Goal: Find specific page/section: Find specific page/section

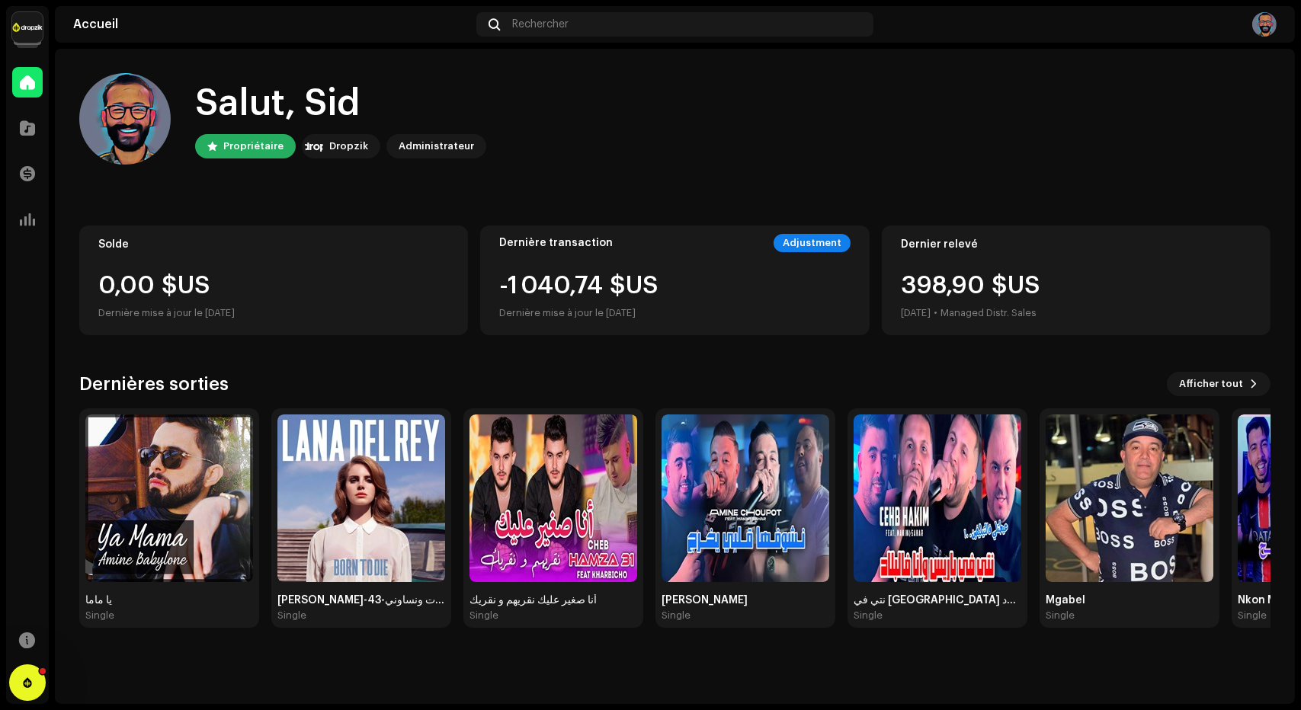
click at [27, 32] on img at bounding box center [27, 27] width 30 height 30
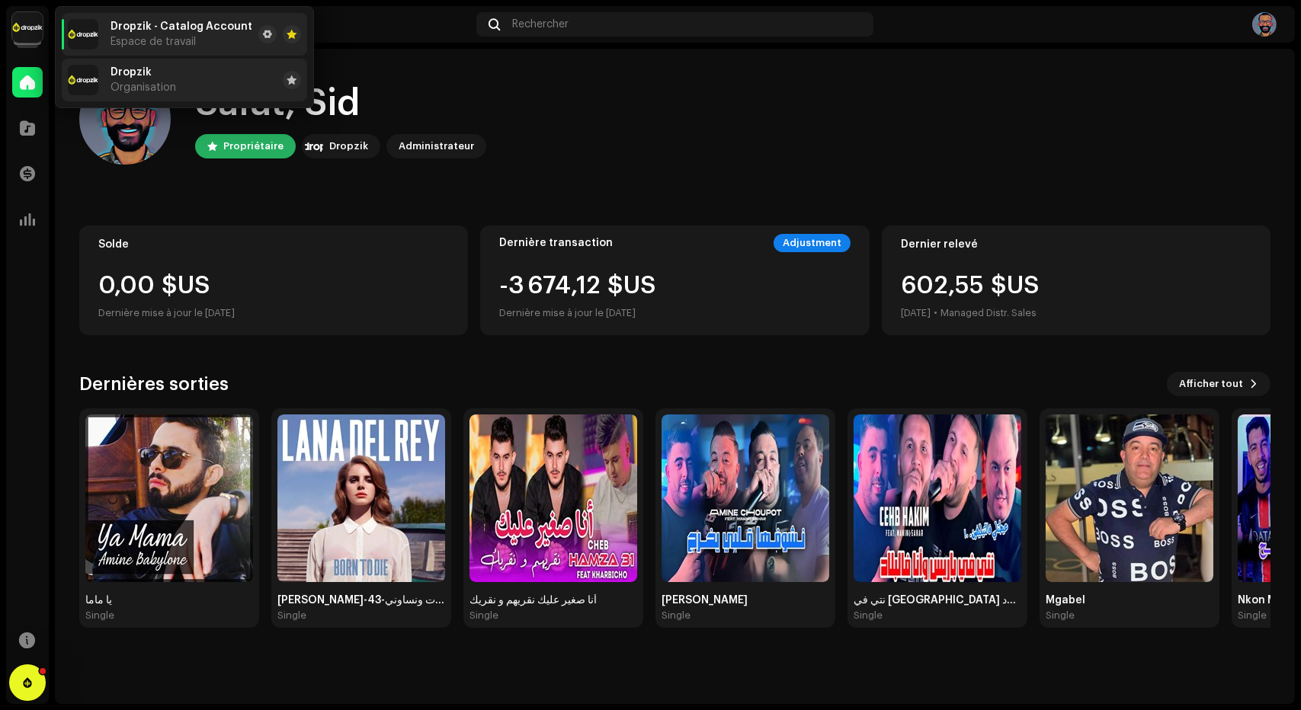
click at [141, 77] on span "Dropzik" at bounding box center [131, 72] width 41 height 12
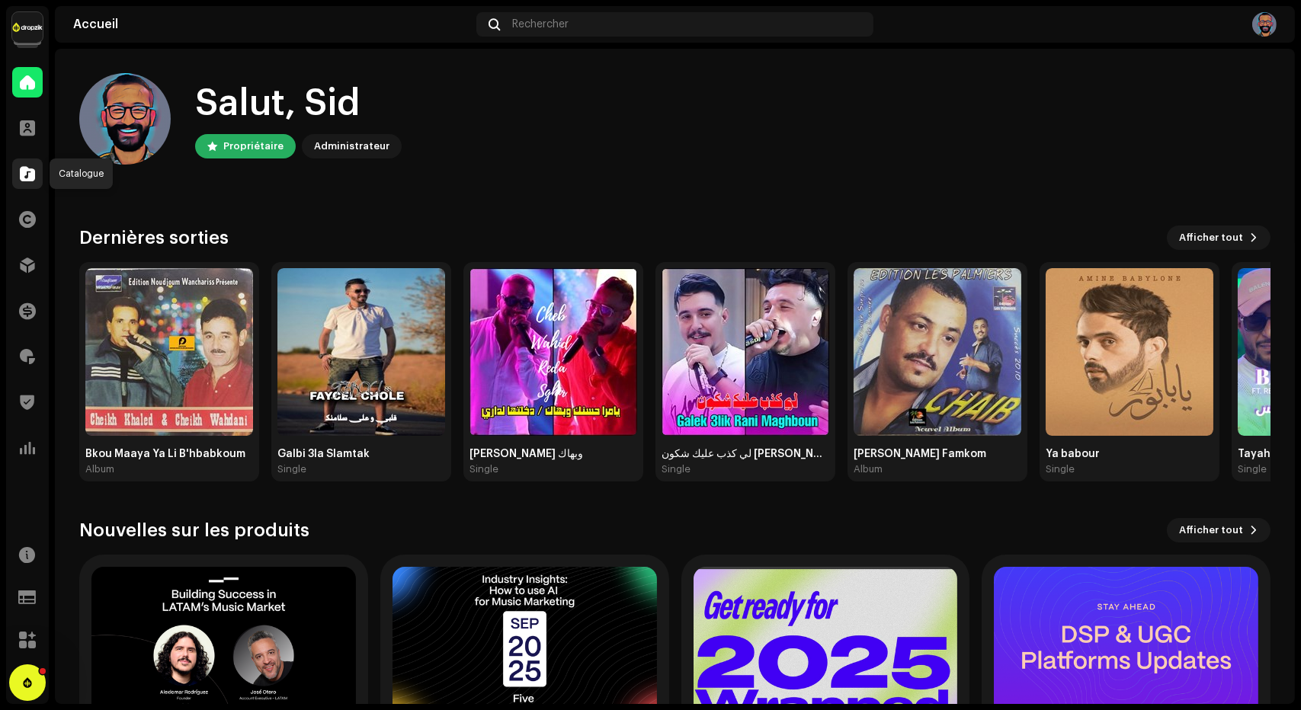
click at [23, 170] on span at bounding box center [27, 174] width 15 height 12
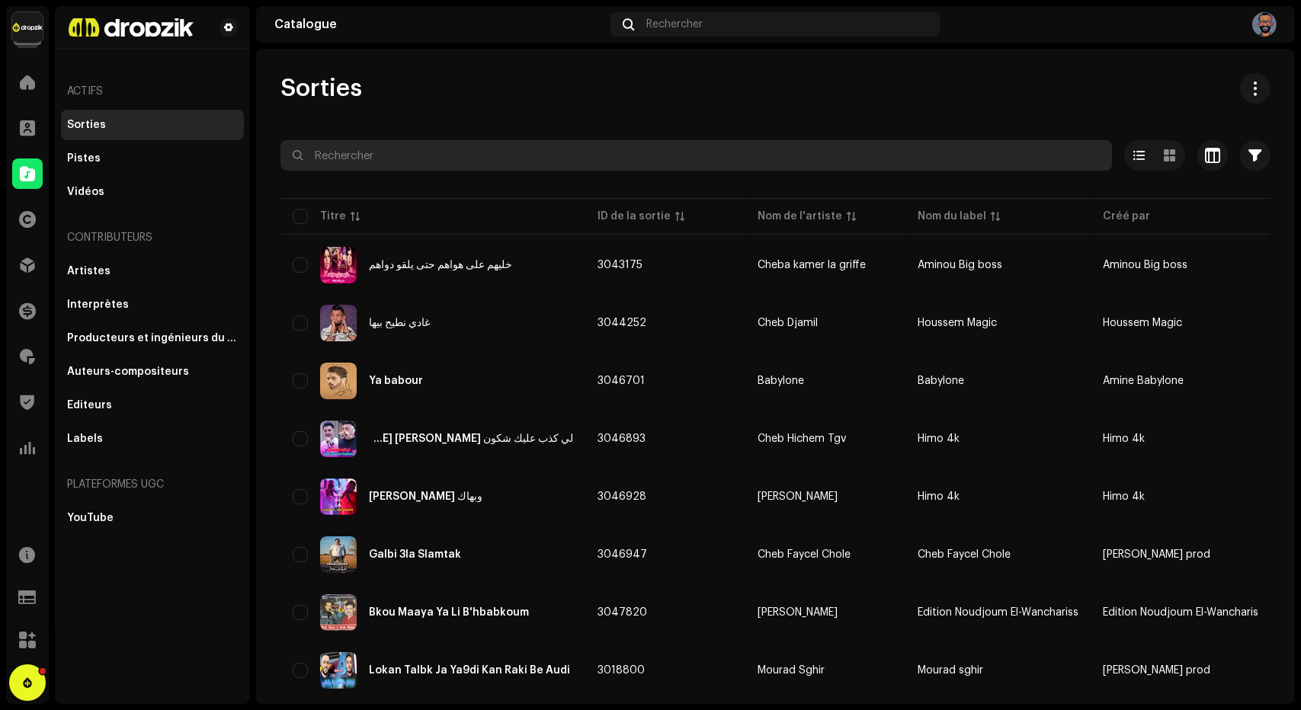
click at [371, 161] on input "text" at bounding box center [697, 155] width 832 height 30
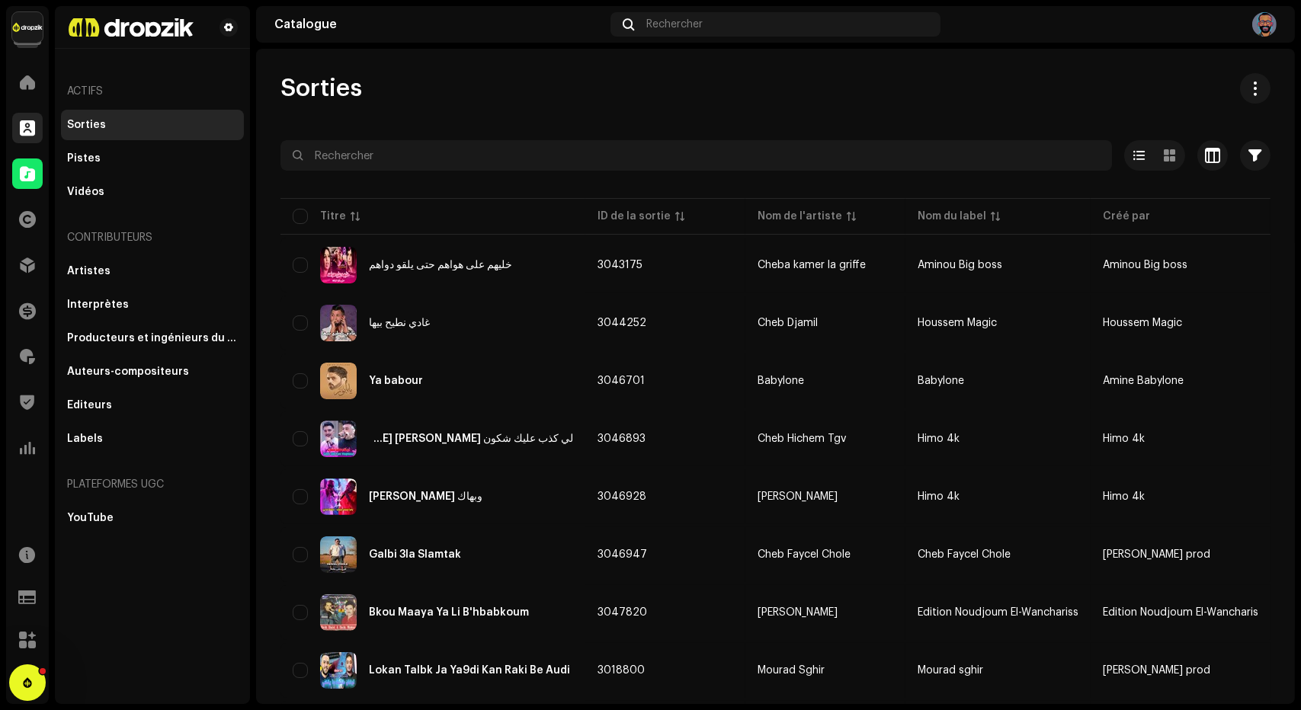
click at [31, 125] on span at bounding box center [27, 128] width 15 height 12
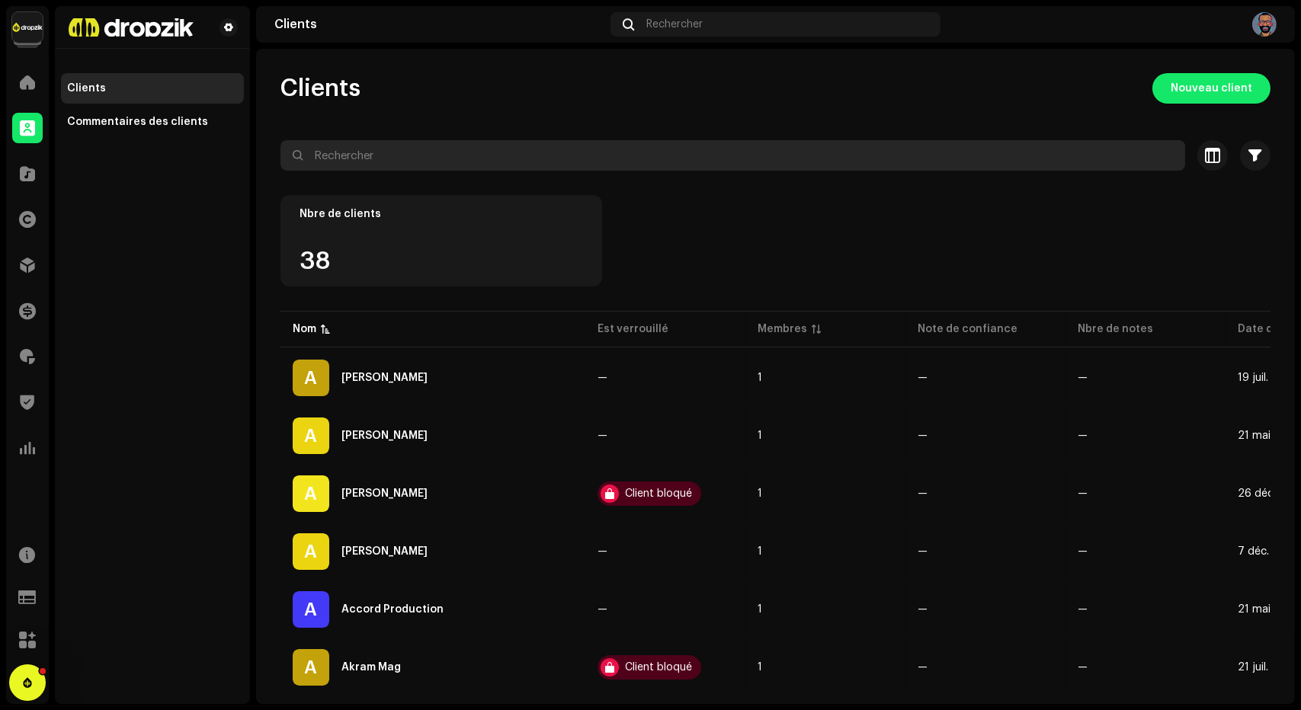
click at [439, 164] on input "text" at bounding box center [733, 155] width 905 height 30
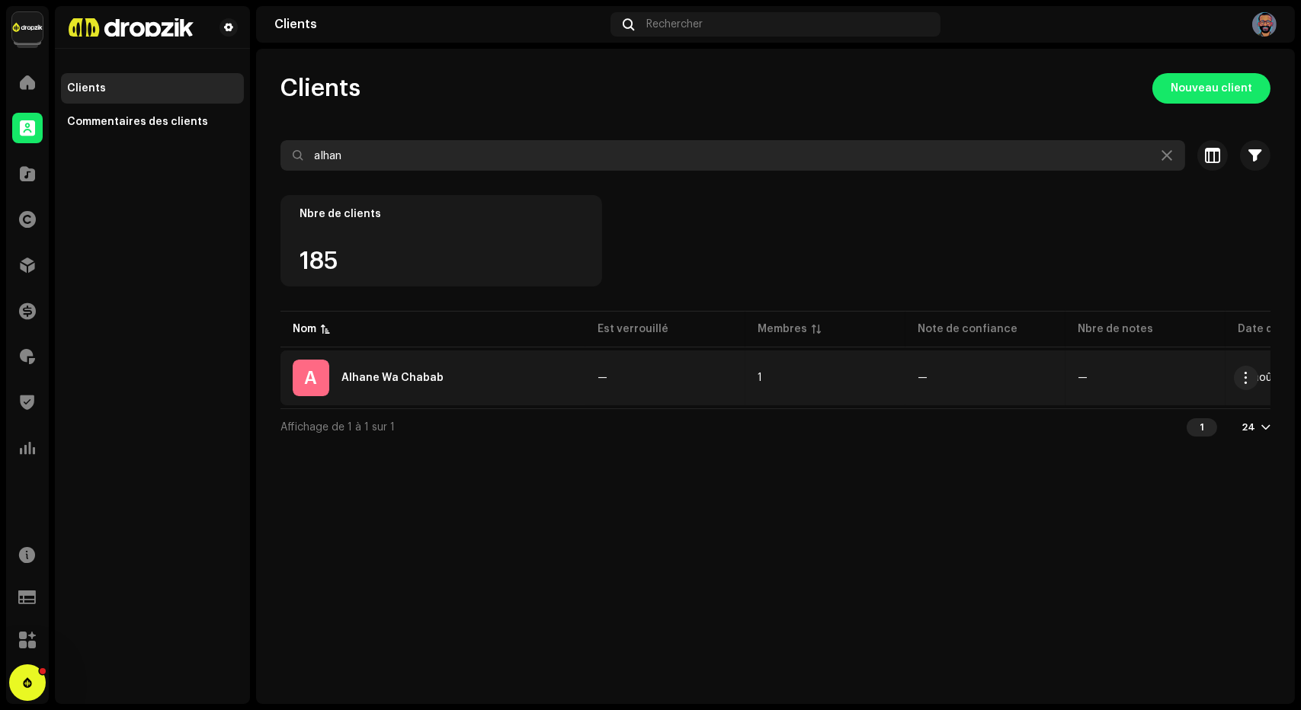
type input "alhan"
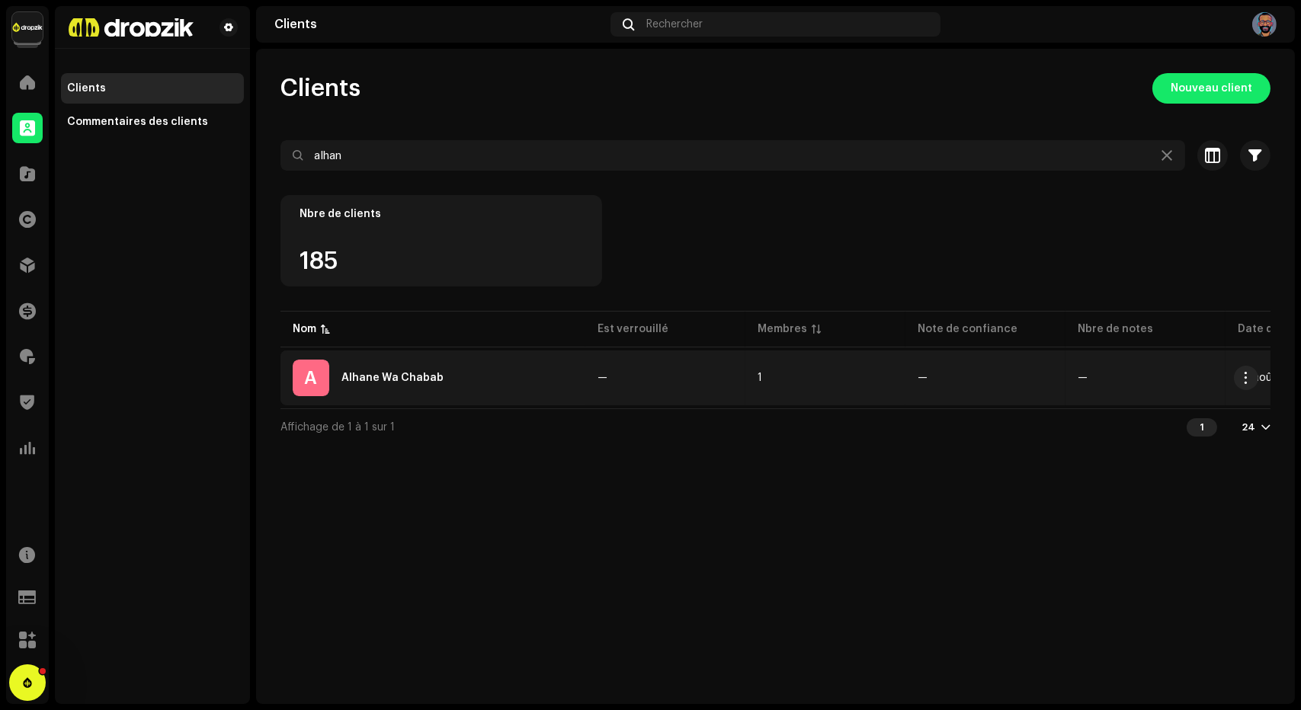
click at [399, 367] on div "A Alhane Wa Chabab" at bounding box center [433, 378] width 281 height 37
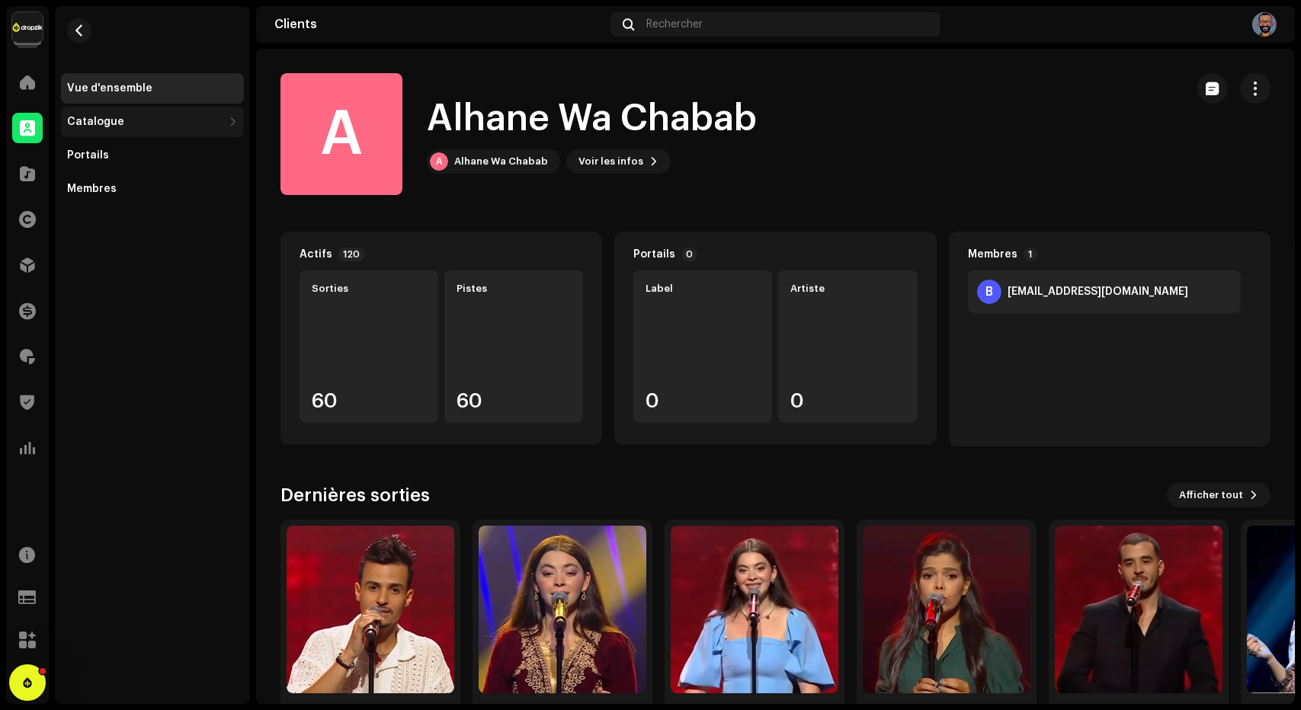
click at [129, 123] on div "Catalogue" at bounding box center [145, 122] width 156 height 12
click at [122, 150] on div "Sorties" at bounding box center [155, 155] width 165 height 12
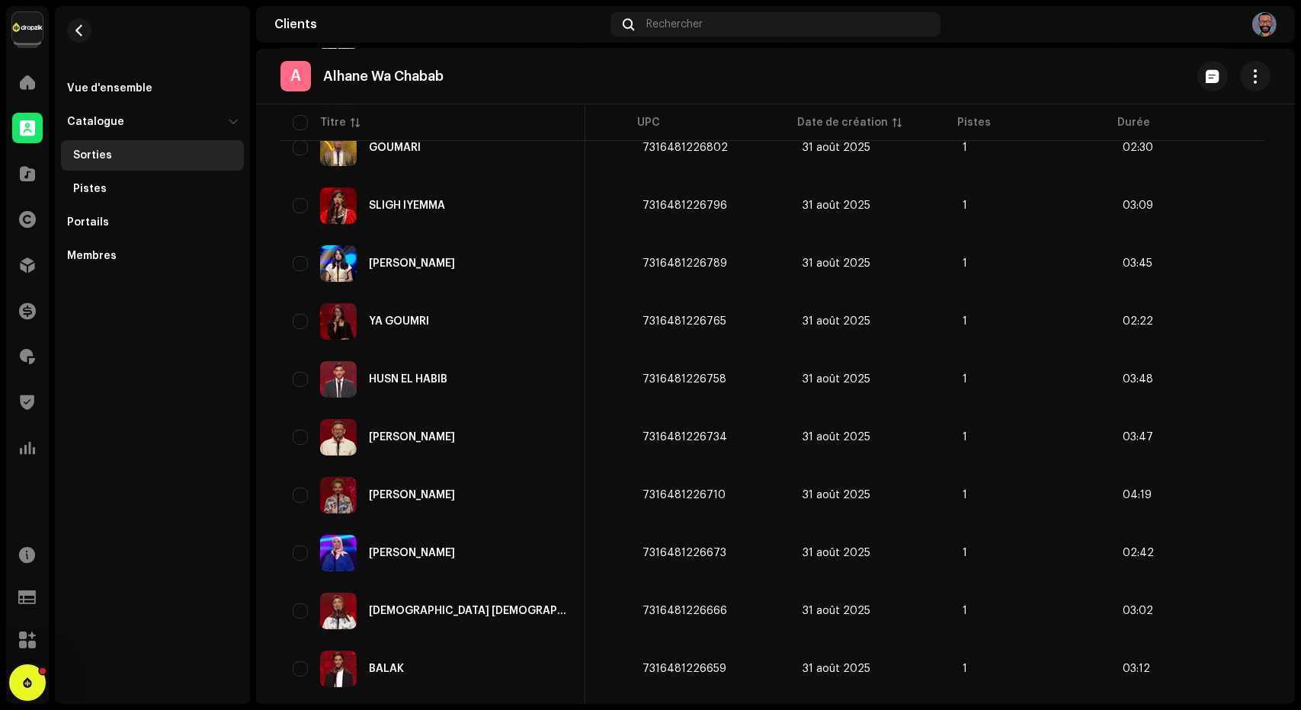
scroll to position [1025, 0]
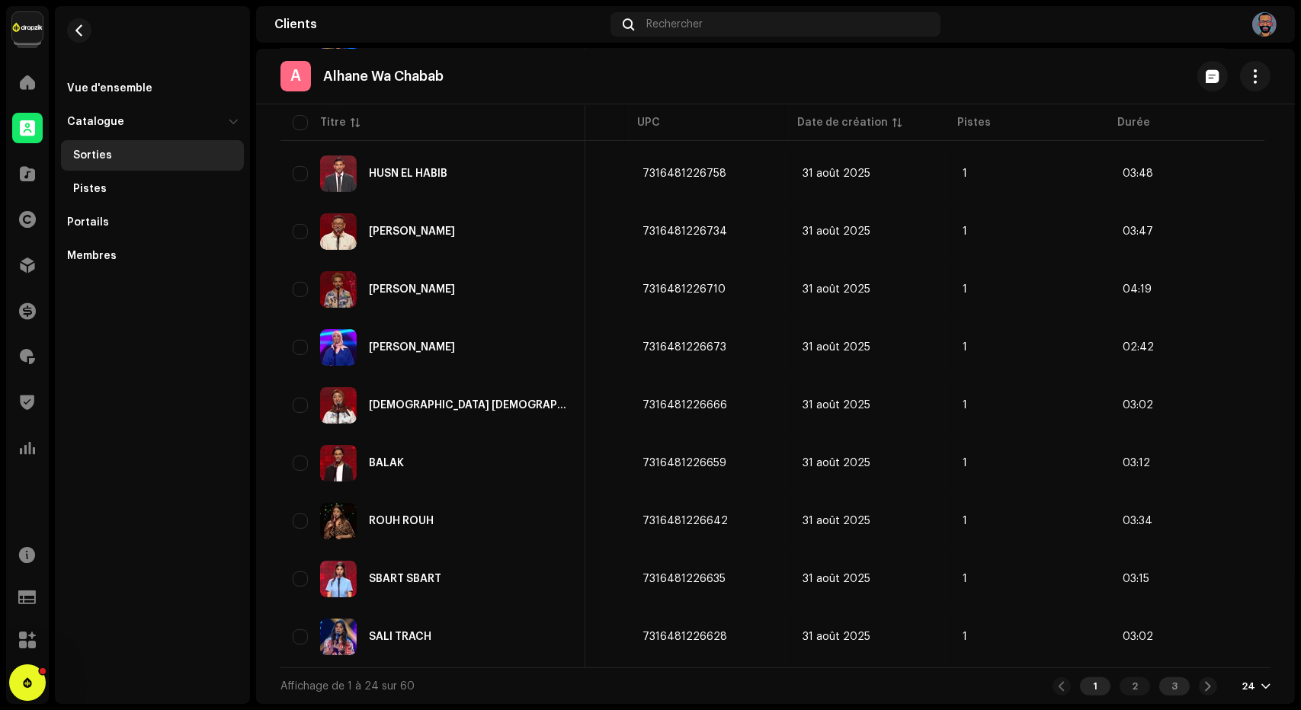
click at [1162, 680] on div "3" at bounding box center [1174, 687] width 30 height 18
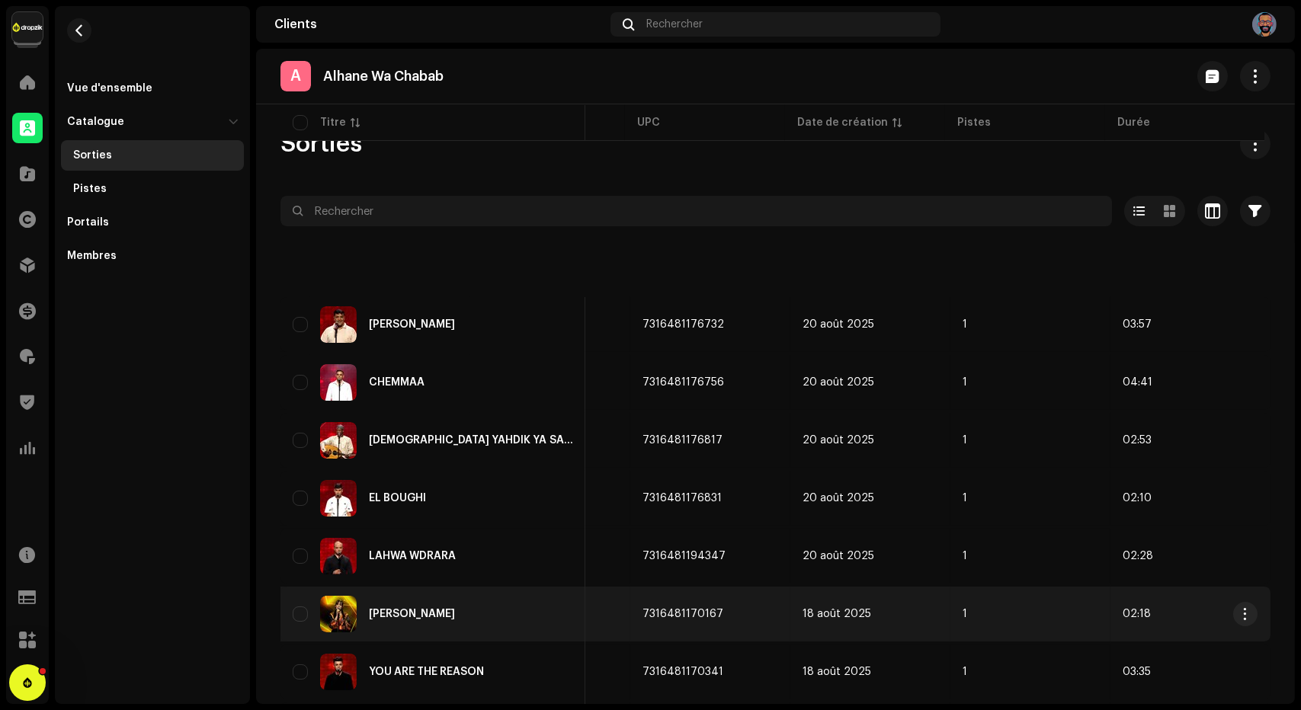
scroll to position [330, 0]
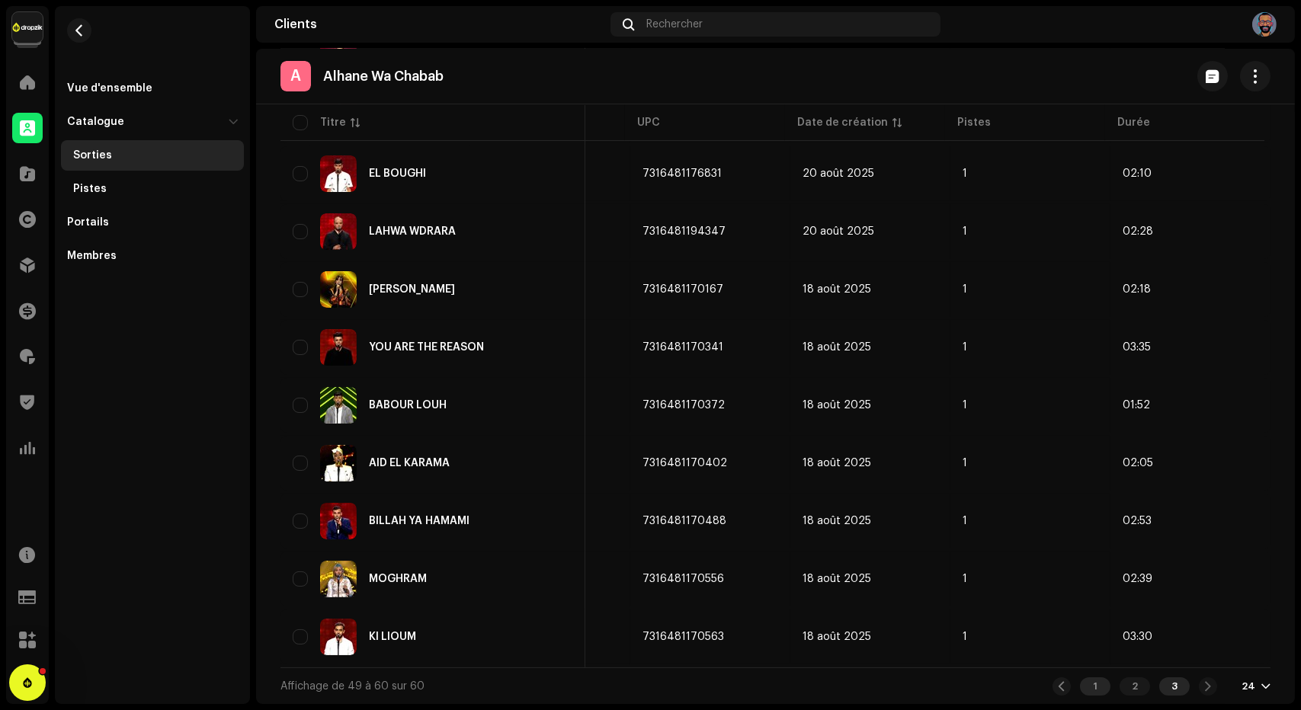
click at [1092, 682] on div "1" at bounding box center [1095, 687] width 30 height 18
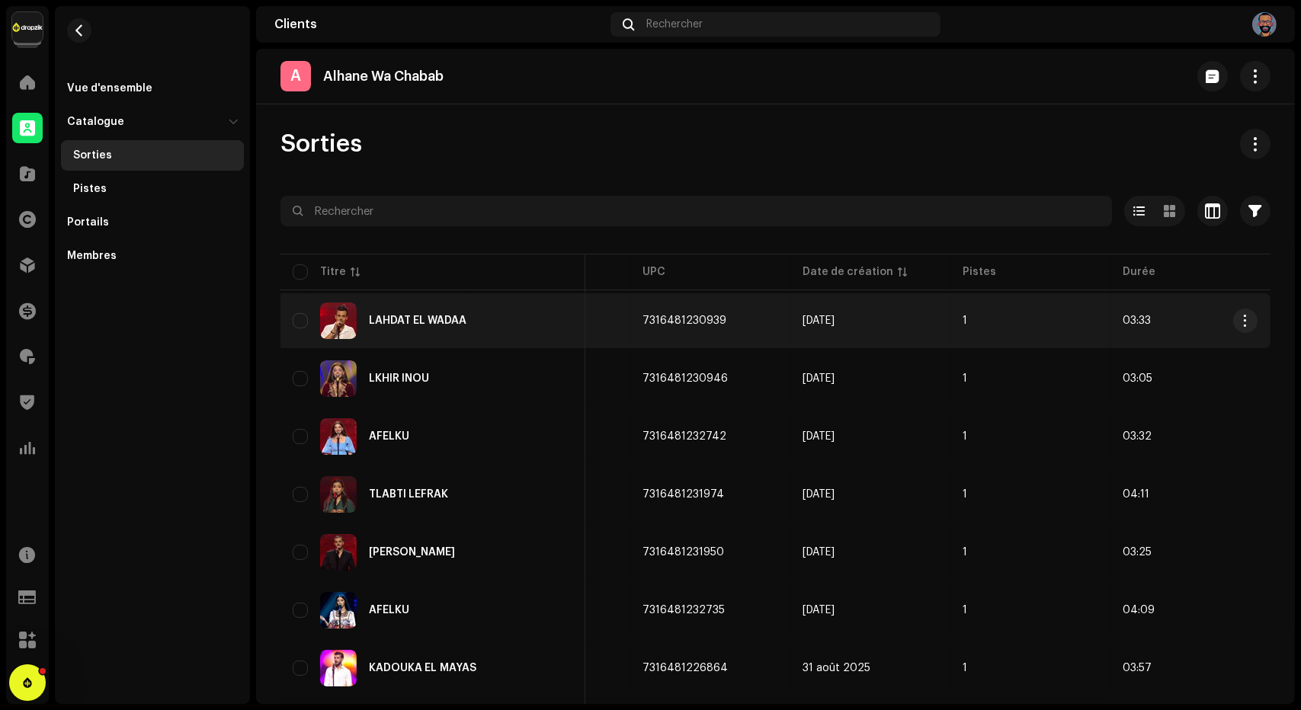
click at [453, 324] on div "LAHDAT EL WADAA" at bounding box center [418, 321] width 98 height 11
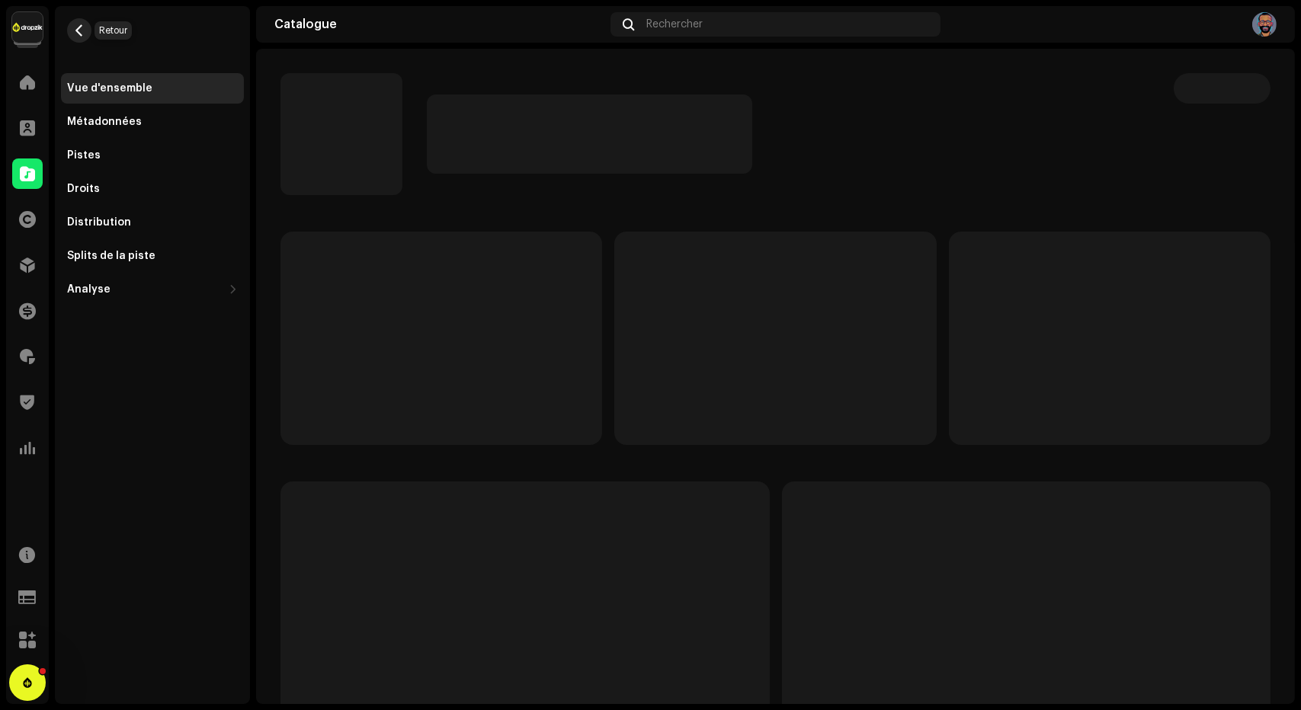
click at [80, 37] on button "button" at bounding box center [79, 30] width 24 height 24
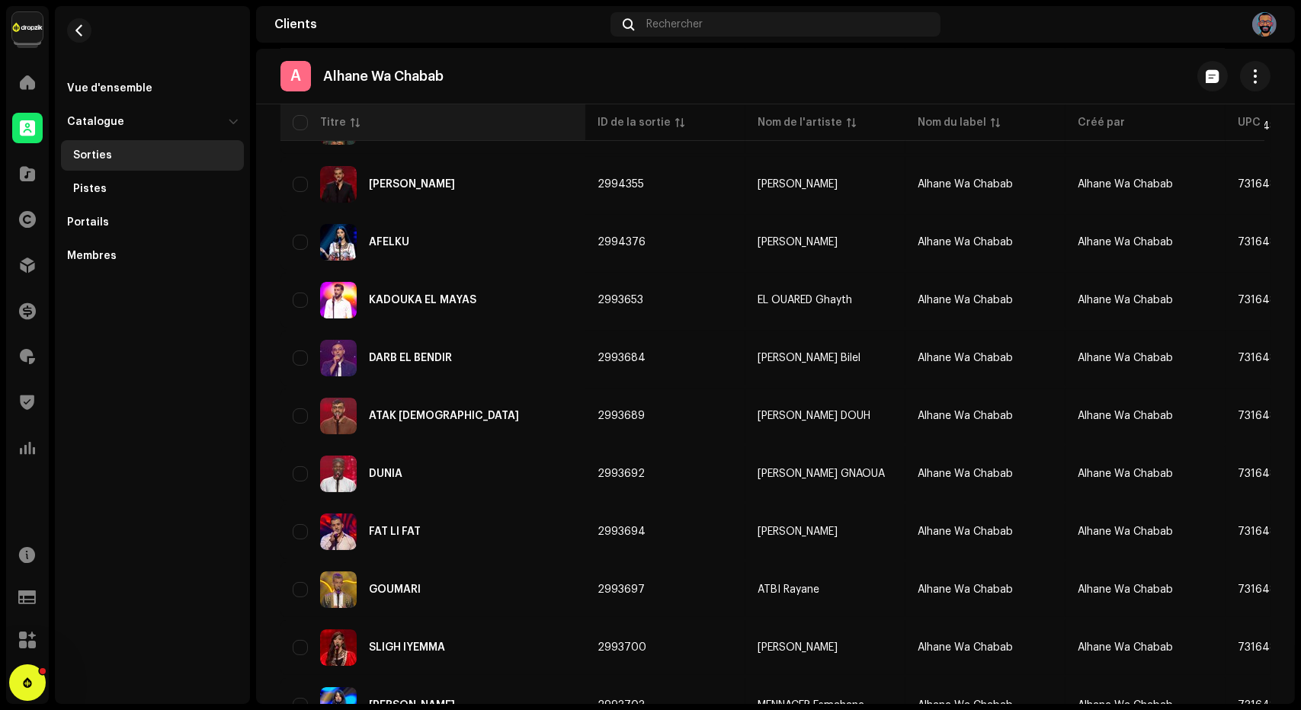
scroll to position [374, 0]
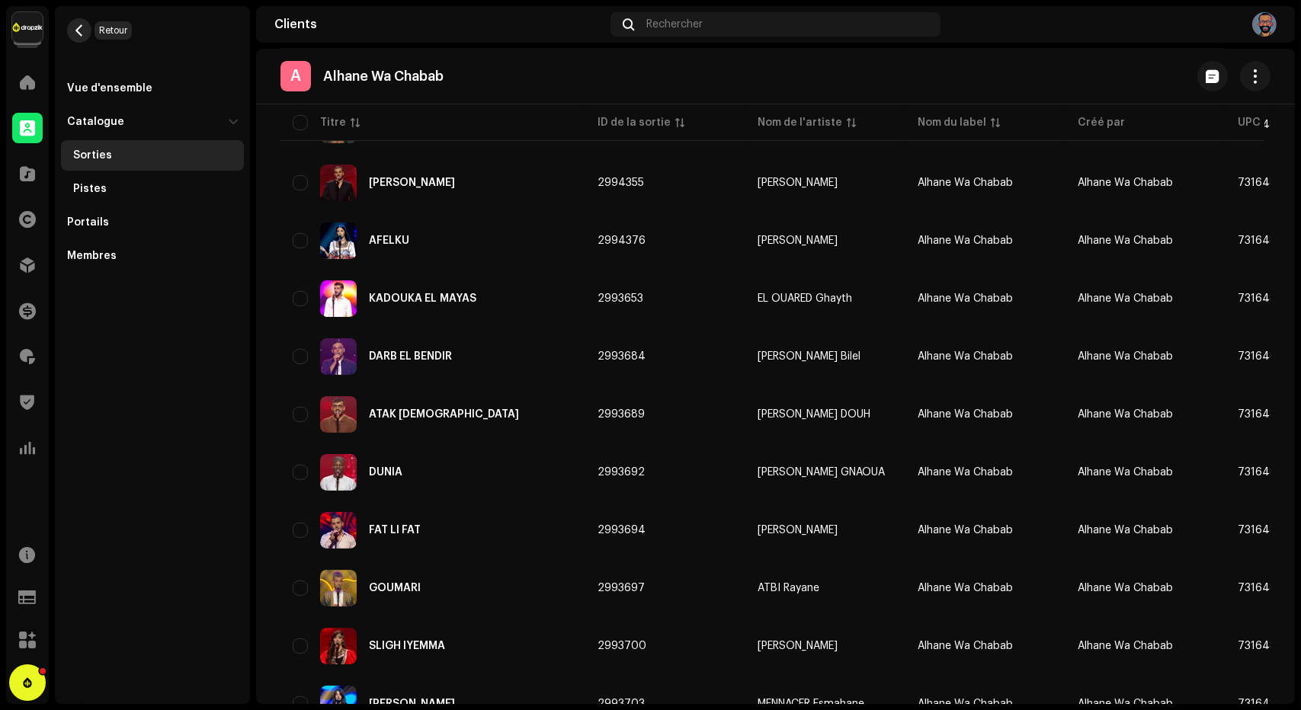
click at [81, 33] on span "button" at bounding box center [79, 30] width 11 height 12
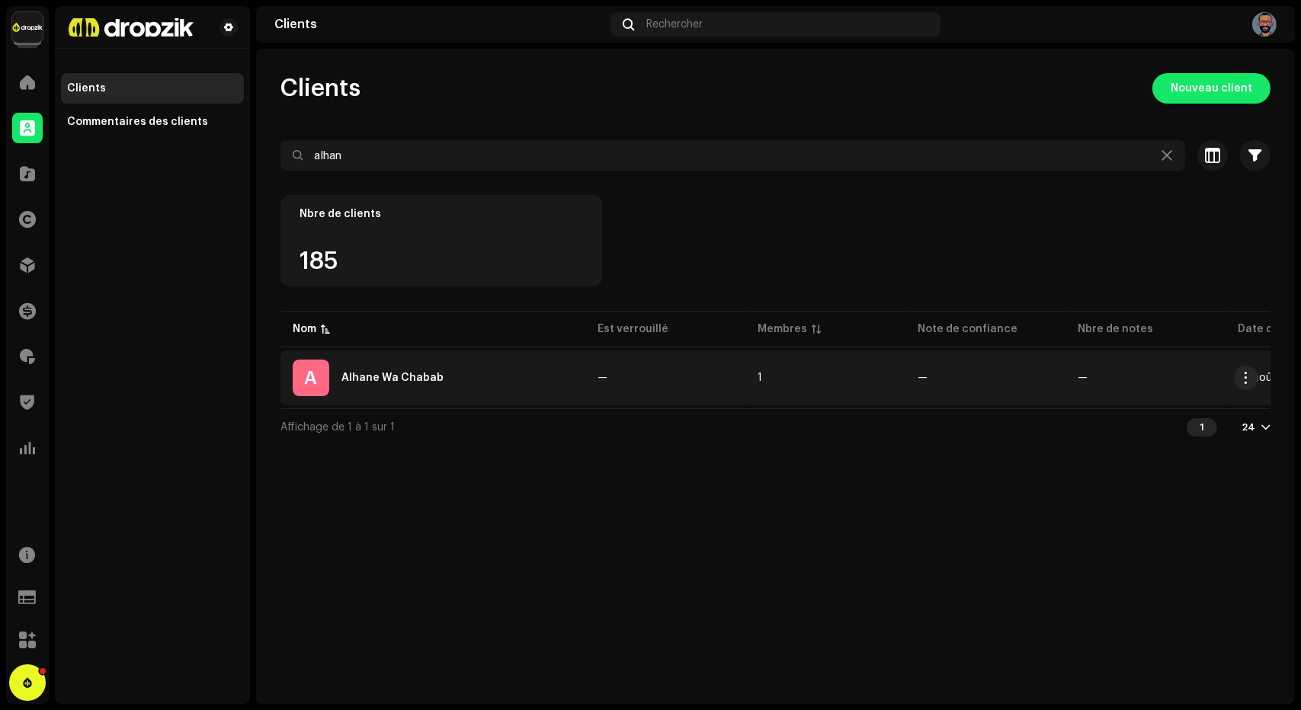
click at [406, 370] on div "A Alhane Wa Chabab" at bounding box center [433, 378] width 281 height 37
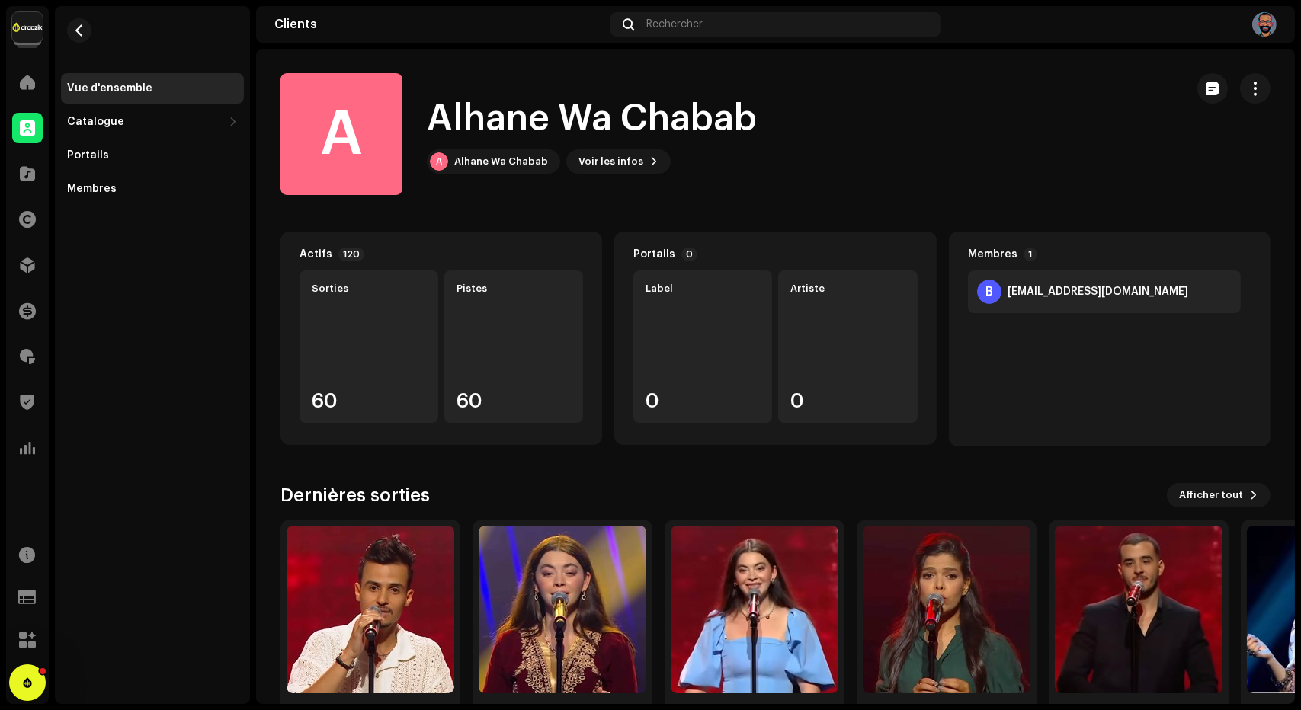
click at [744, 109] on h1 "Alhane Wa Chabab" at bounding box center [592, 119] width 330 height 49
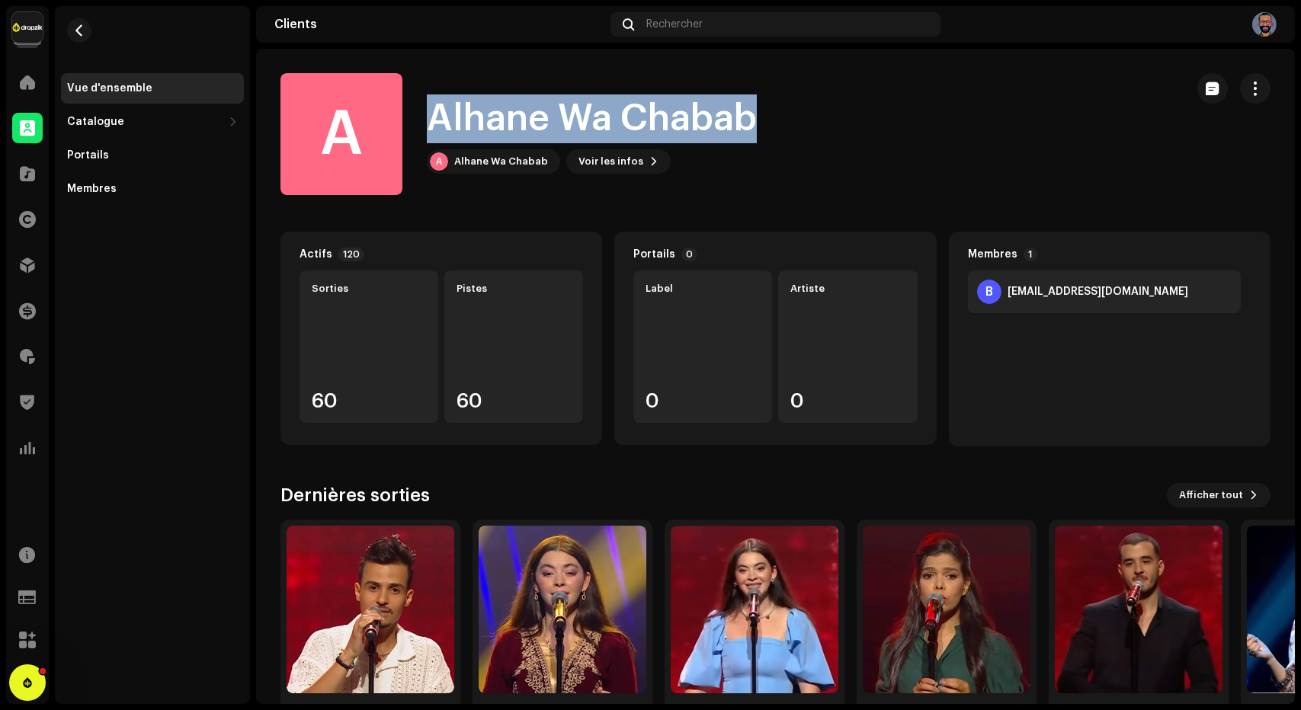
click at [744, 109] on h1 "Alhane Wa Chabab" at bounding box center [592, 119] width 330 height 49
click at [642, 127] on h1 "Alhane Wa Chabab" at bounding box center [592, 119] width 330 height 49
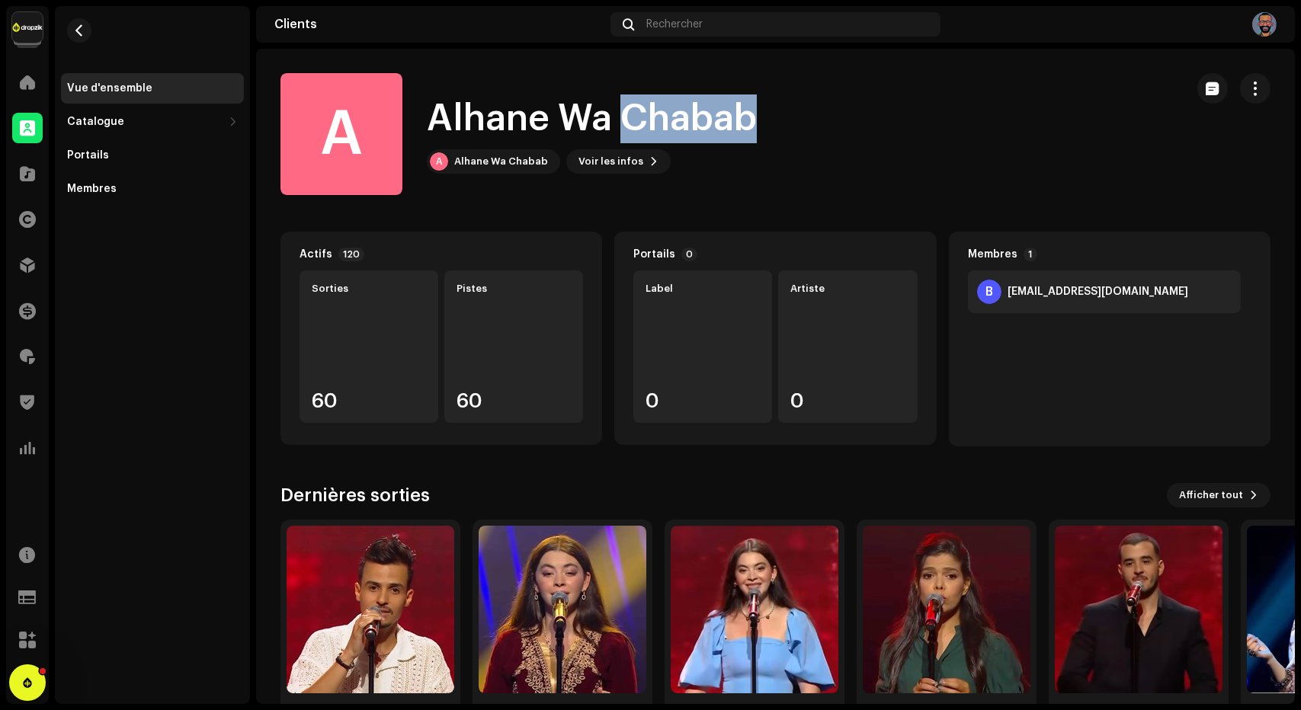
click at [642, 127] on h1 "Alhane Wa Chabab" at bounding box center [592, 119] width 330 height 49
click at [737, 132] on h1 "Alhane Wa Chabab" at bounding box center [592, 119] width 330 height 49
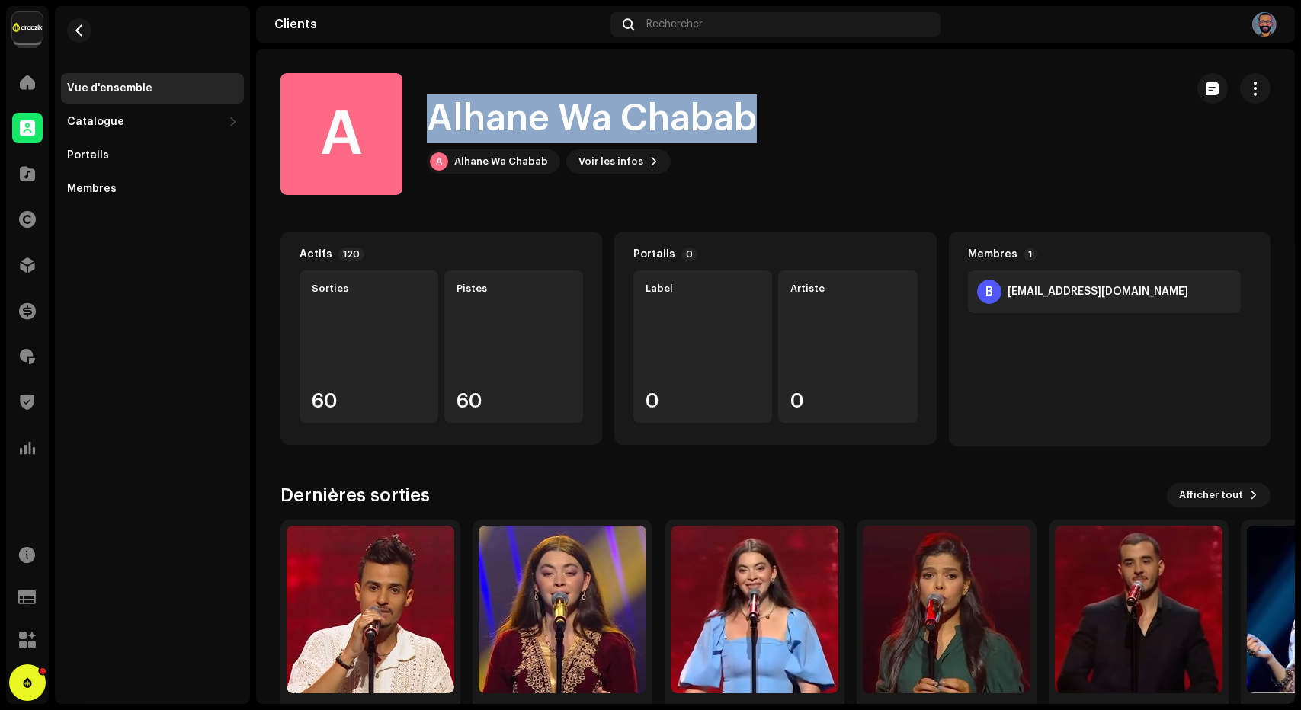
drag, startPoint x: 750, startPoint y: 125, endPoint x: 428, endPoint y: 118, distance: 322.5
click at [428, 118] on h1 "Alhane Wa Chabab" at bounding box center [592, 119] width 330 height 49
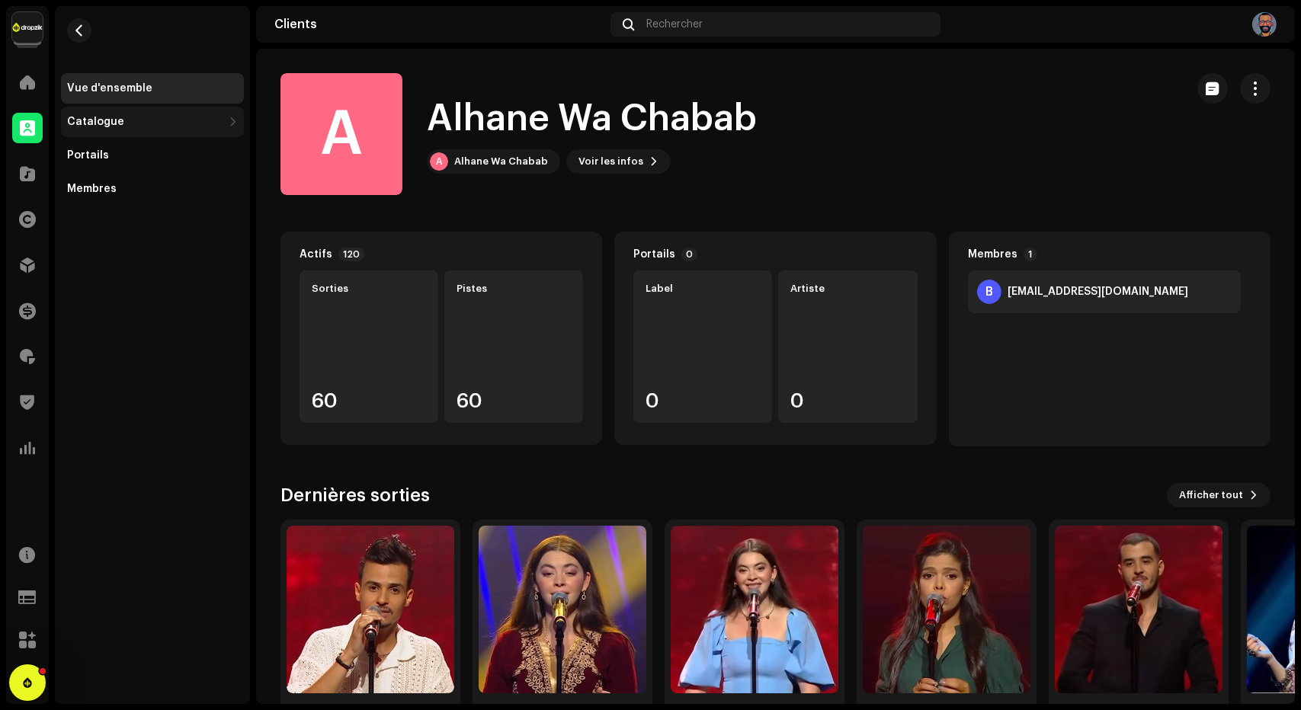
click at [104, 121] on div "Catalogue" at bounding box center [95, 122] width 57 height 12
click at [104, 151] on div "Sorties" at bounding box center [92, 155] width 39 height 12
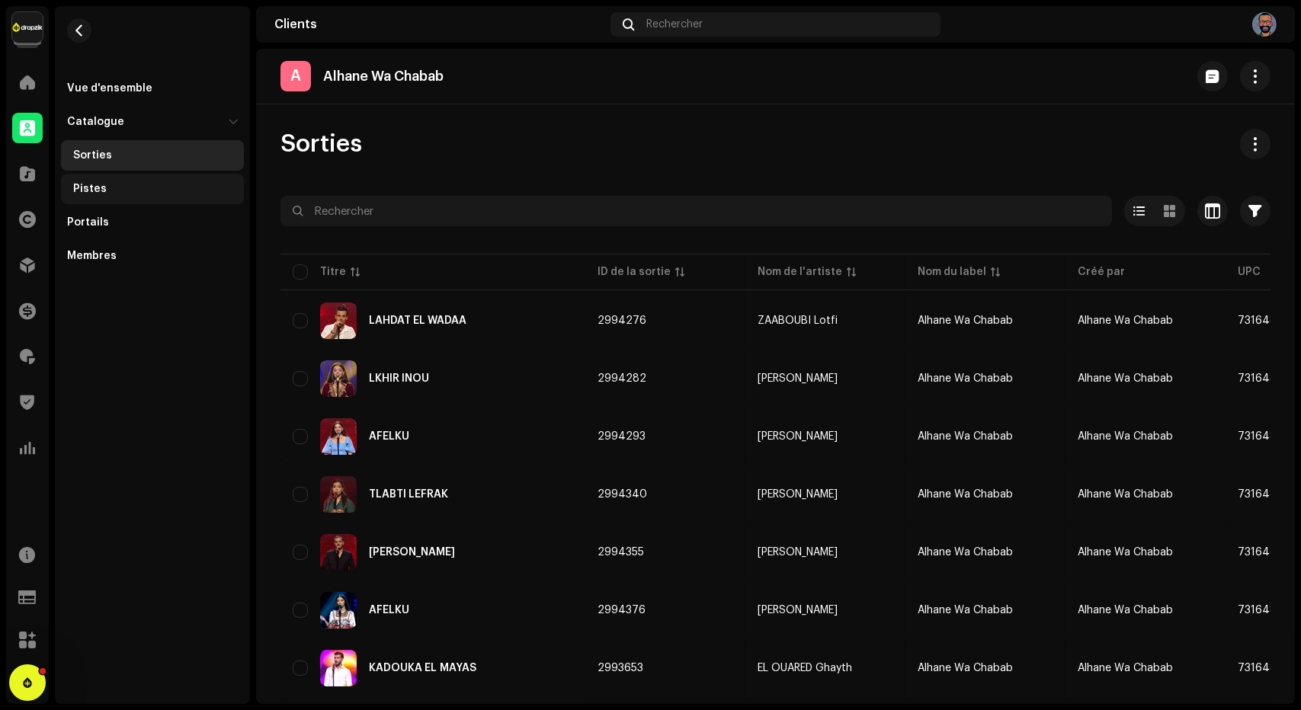
click at [123, 203] on div "Pistes" at bounding box center [152, 189] width 183 height 30
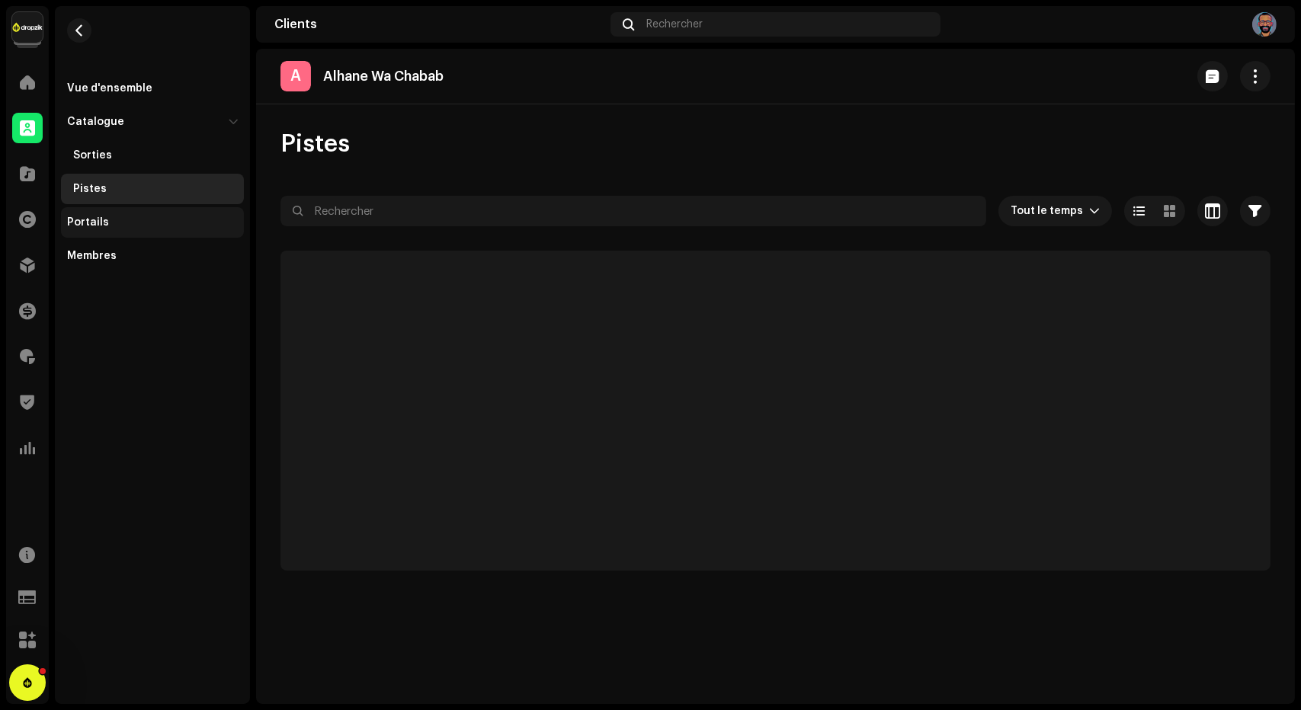
click at [115, 223] on div "Portails" at bounding box center [152, 222] width 171 height 12
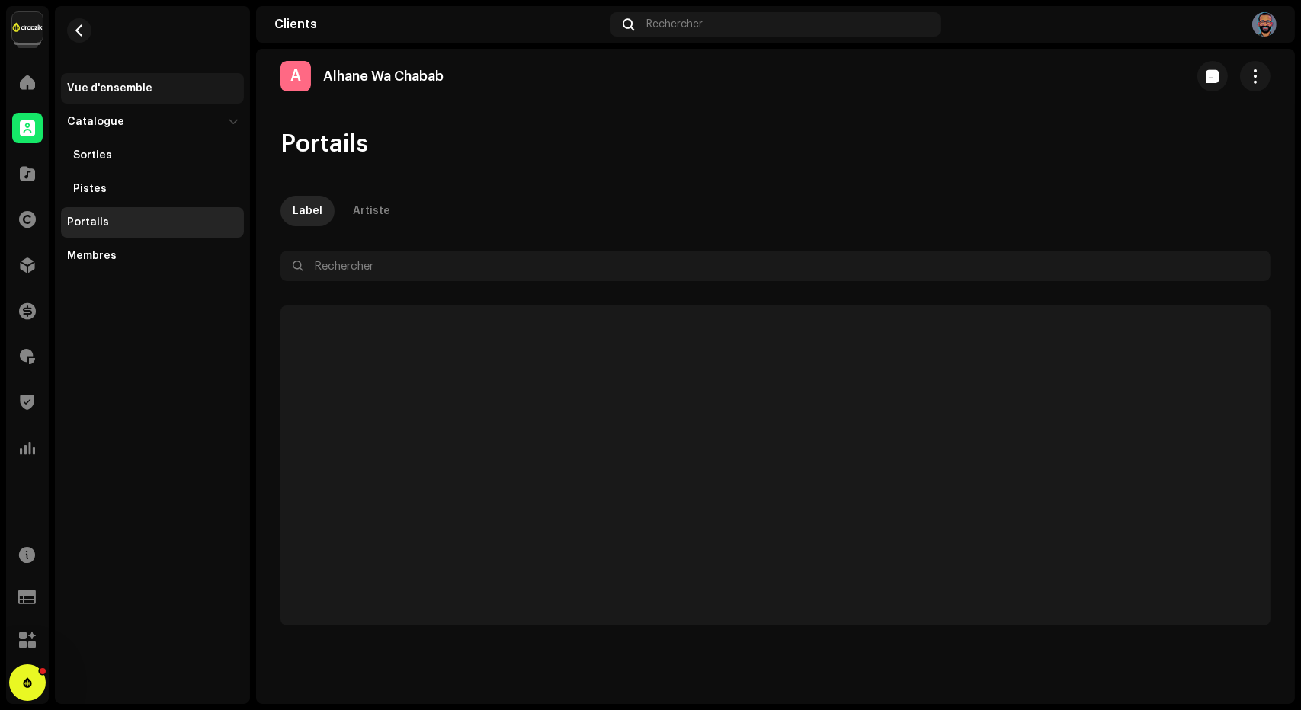
click at [134, 92] on div "Vue d'ensemble" at bounding box center [109, 88] width 85 height 12
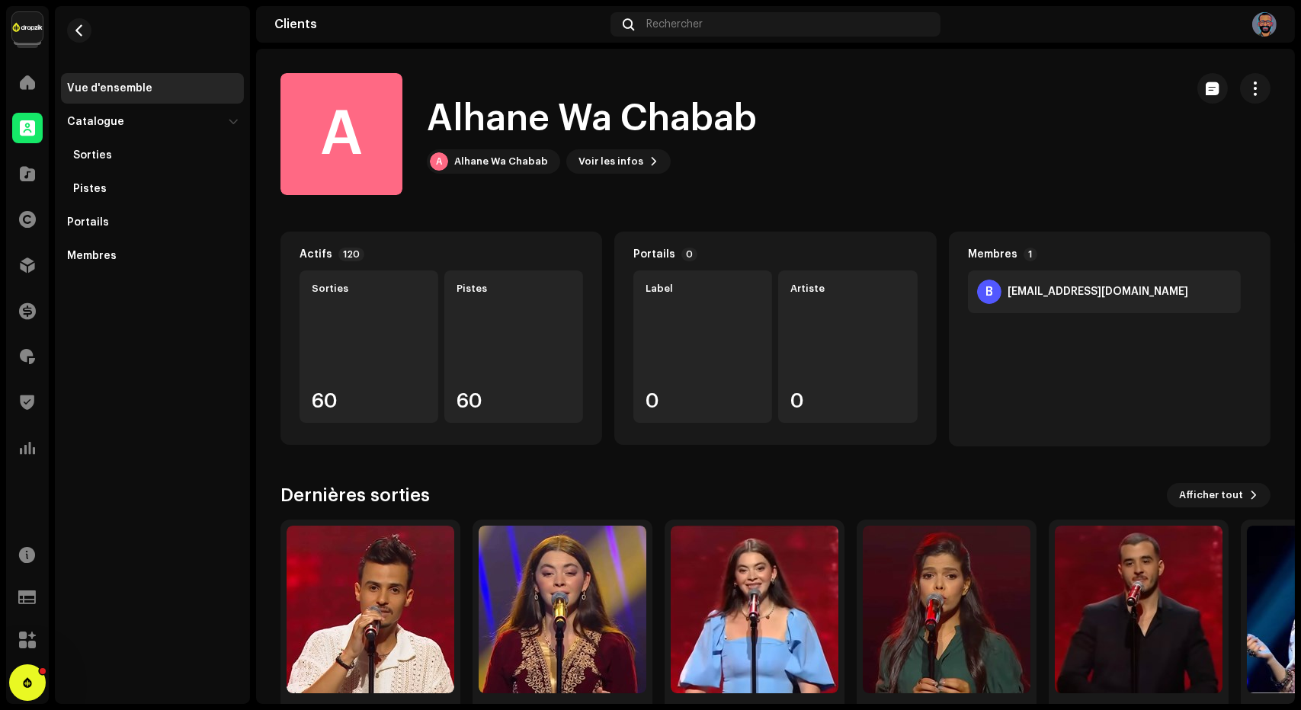
scroll to position [59, 0]
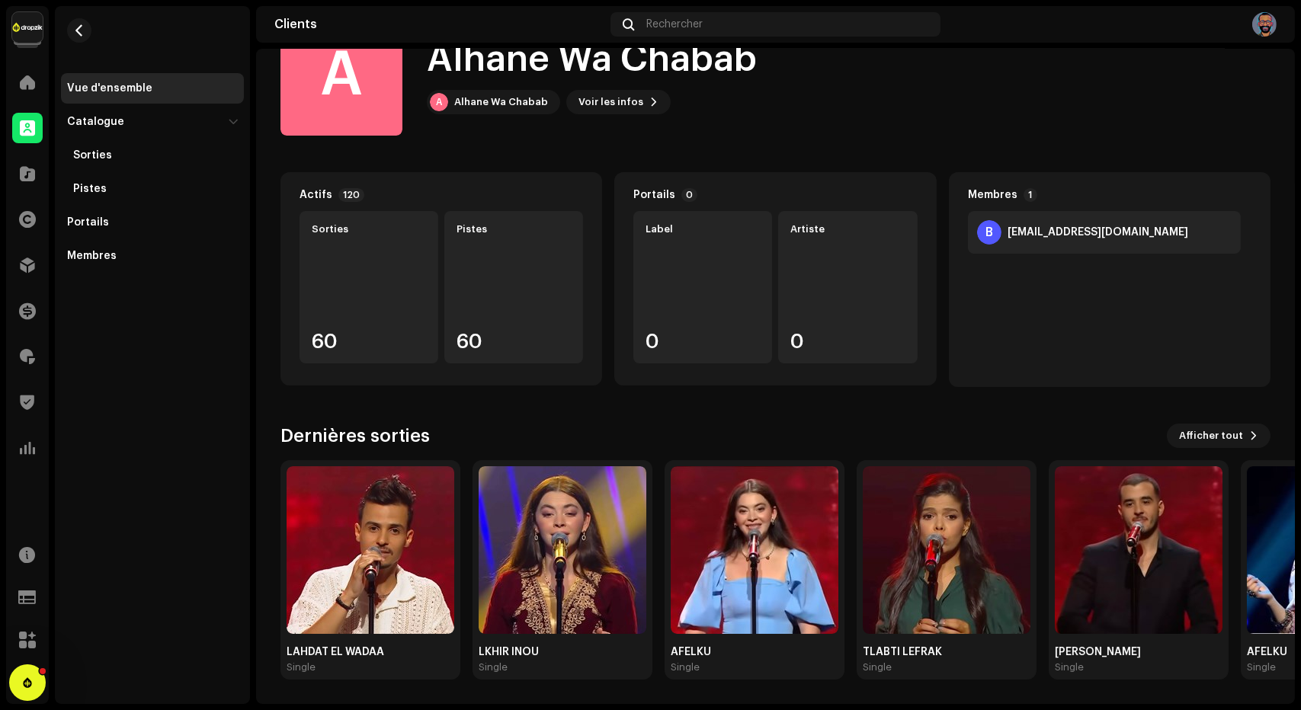
click at [412, 438] on h3 "Dernières sorties" at bounding box center [355, 436] width 149 height 24
click at [1022, 140] on clients-catalog-details-overview "A Alhane Wa Chabab A Alhane Wa Chabab A Alhane Wa Chabab Voir les infos Actifs …" at bounding box center [775, 346] width 1039 height 715
click at [88, 26] on button "button" at bounding box center [79, 30] width 24 height 24
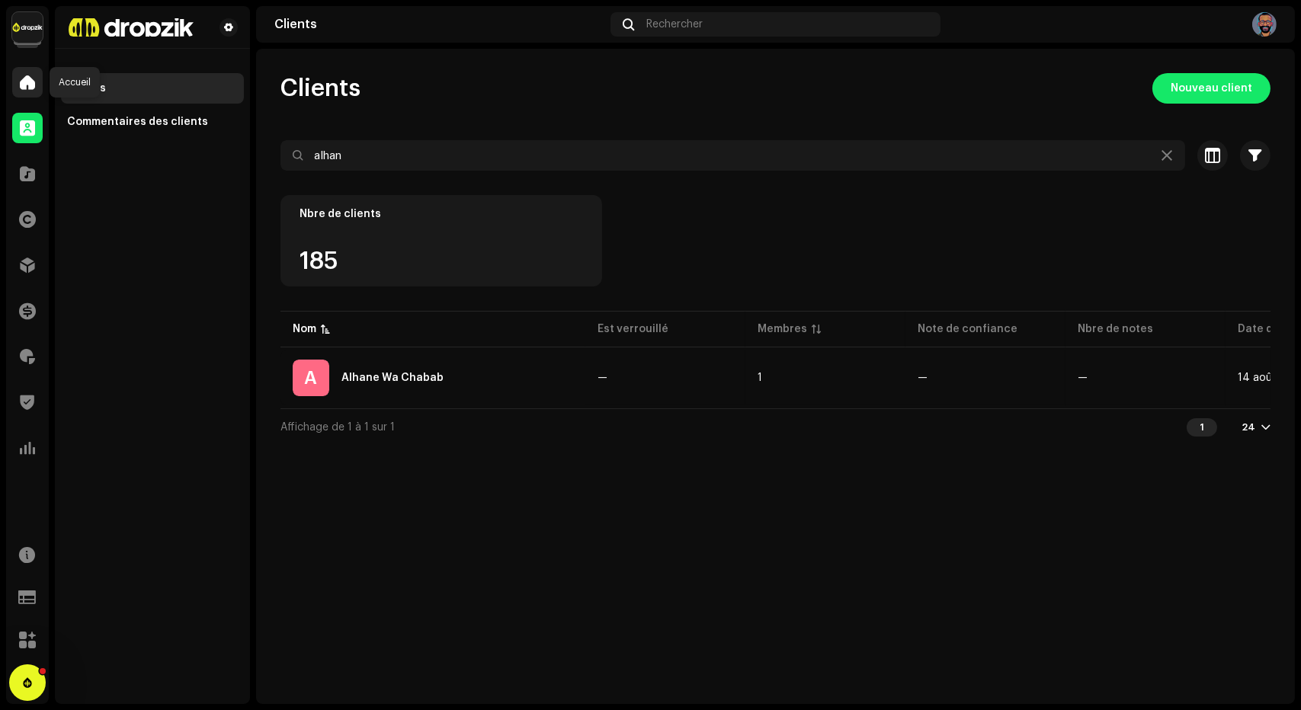
click at [26, 90] on div at bounding box center [27, 82] width 30 height 30
